Goal: Task Accomplishment & Management: Manage account settings

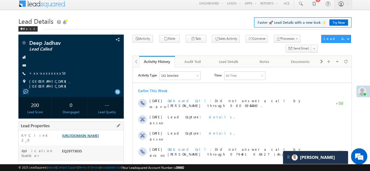
click at [93, 138] on link "https://angelbroking1-pk3em7sa.customui-test.leadsquared.com?leadId=d0945e01-ff…" at bounding box center [80, 135] width 37 height 5
click at [45, 73] on link "+xx-xxxxxxxx53" at bounding box center [47, 73] width 36 height 5
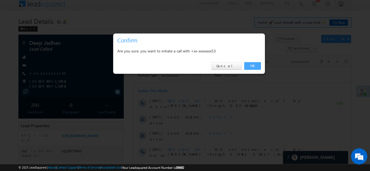
click at [250, 64] on link "OK" at bounding box center [252, 66] width 17 height 8
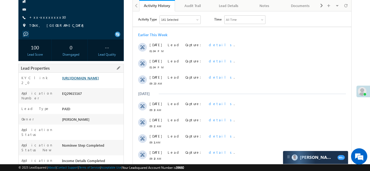
click at [91, 80] on link "https://angelbroking1-pk3em7sa.customui-test.leadsquared.com?leadId=bf0a90ed-0e…" at bounding box center [80, 78] width 37 height 5
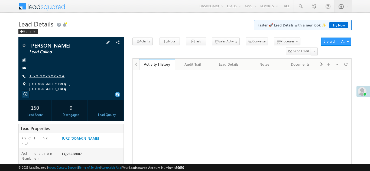
click at [42, 77] on link "+xx-xxxxxxxx43" at bounding box center [46, 76] width 35 height 5
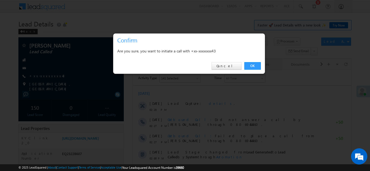
click at [253, 67] on link "OK" at bounding box center [252, 66] width 17 height 8
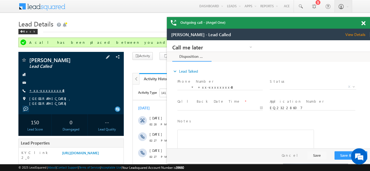
click at [44, 90] on link "+xx-xxxxxxxx43" at bounding box center [46, 90] width 35 height 5
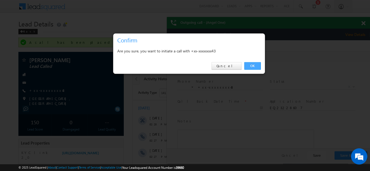
click at [251, 64] on link "OK" at bounding box center [252, 66] width 17 height 8
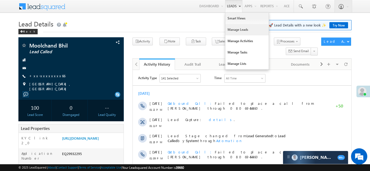
click at [231, 29] on link "Manage Leads" at bounding box center [246, 29] width 43 height 11
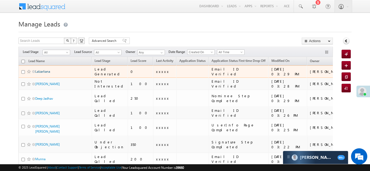
click at [44, 71] on link "Lalzarliana" at bounding box center [42, 72] width 15 height 4
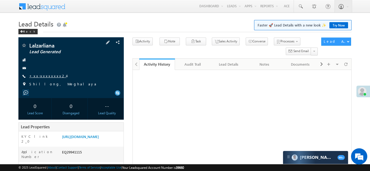
click at [47, 76] on link "+xx-xxxxxxxx24" at bounding box center [47, 76] width 37 height 5
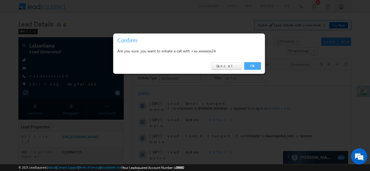
click at [251, 65] on link "OK" at bounding box center [252, 66] width 17 height 8
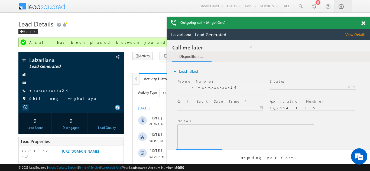
click at [363, 23] on span at bounding box center [363, 23] width 4 height 5
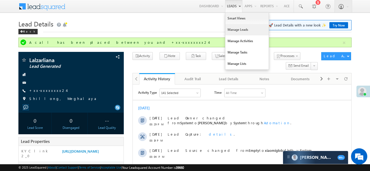
click at [231, 30] on link "Manage Leads" at bounding box center [246, 29] width 43 height 11
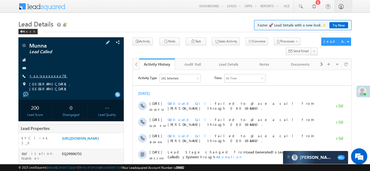
click at [42, 76] on link "+xx-xxxxxxxx78" at bounding box center [48, 76] width 38 height 5
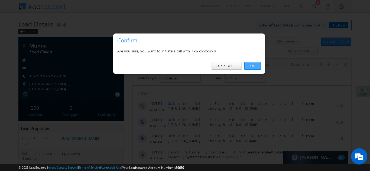
click at [252, 65] on link "OK" at bounding box center [252, 66] width 17 height 8
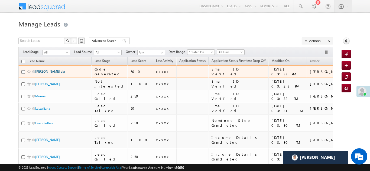
click at [48, 71] on link "Aiyan showkat dar" at bounding box center [50, 72] width 30 height 4
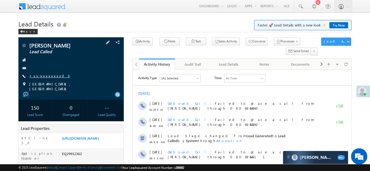
click at [43, 76] on link "+xx-xxxxxxxx03" at bounding box center [49, 76] width 40 height 5
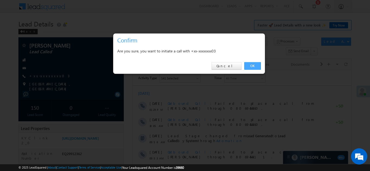
click at [251, 64] on link "OK" at bounding box center [252, 66] width 17 height 8
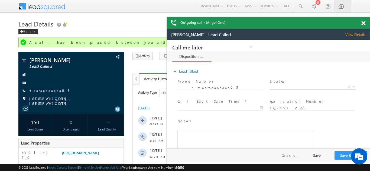
click at [363, 24] on span at bounding box center [363, 23] width 4 height 5
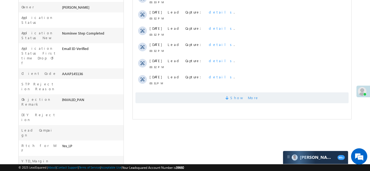
scroll to position [174, 0]
click at [206, 93] on span "Show More" at bounding box center [241, 96] width 213 height 11
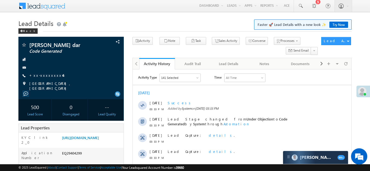
scroll to position [0, 0]
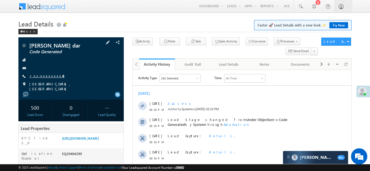
click at [44, 76] on link "+xx-xxxxxxxx46" at bounding box center [46, 76] width 35 height 5
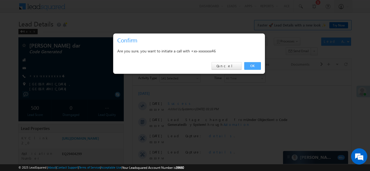
click at [252, 65] on link "OK" at bounding box center [252, 66] width 17 height 8
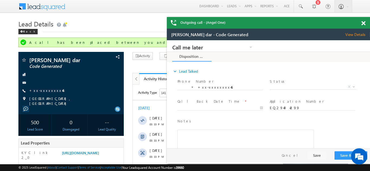
click at [363, 22] on span at bounding box center [363, 23] width 4 height 5
